Goal: Transaction & Acquisition: Download file/media

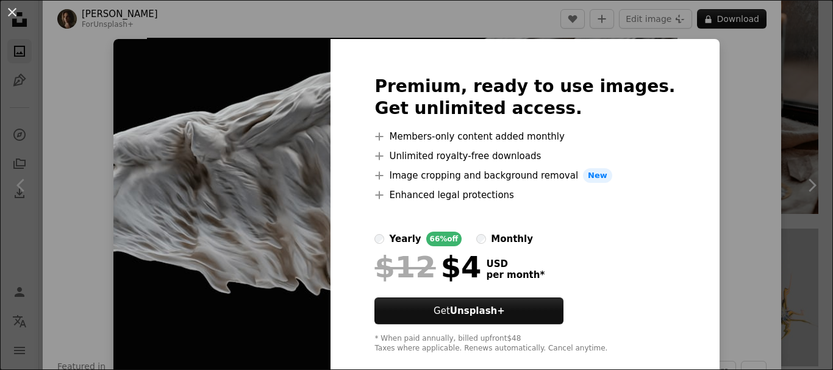
scroll to position [21, 0]
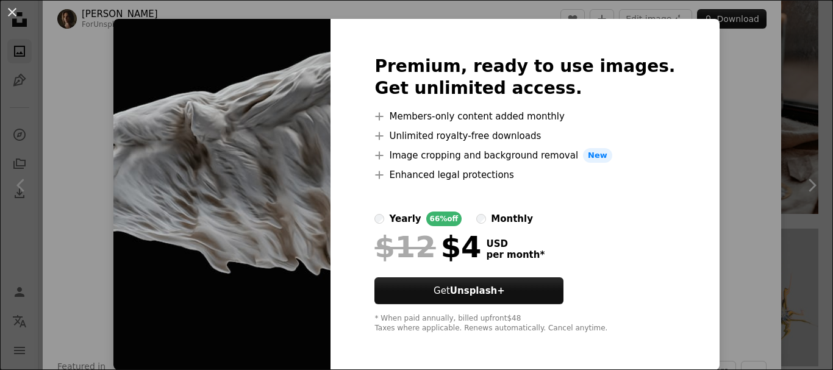
drag, startPoint x: 9, startPoint y: 9, endPoint x: 311, endPoint y: 109, distance: 317.8
click at [10, 9] on button "An X shape" at bounding box center [12, 12] width 15 height 15
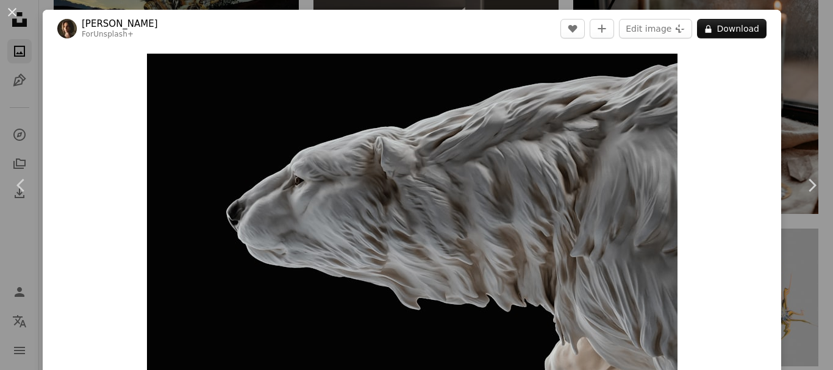
click at [10, 11] on button "An X shape" at bounding box center [12, 12] width 15 height 15
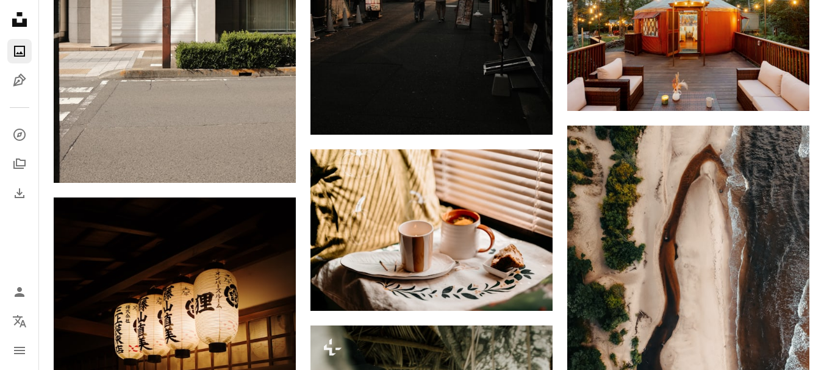
scroll to position [10185, 0]
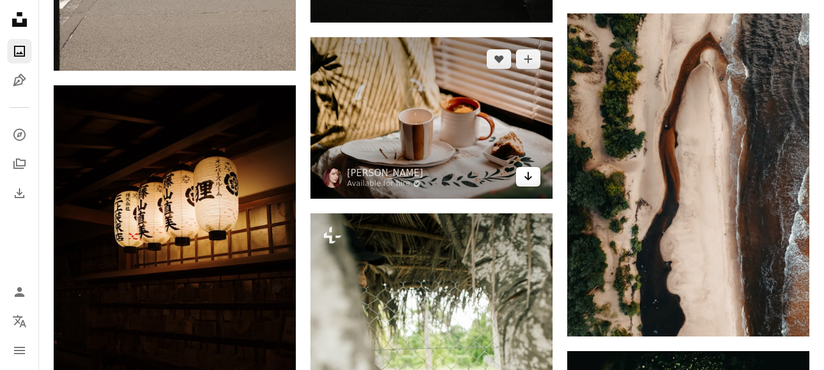
click at [529, 179] on icon "Download" at bounding box center [529, 176] width 8 height 9
